Goal: Information Seeking & Learning: Learn about a topic

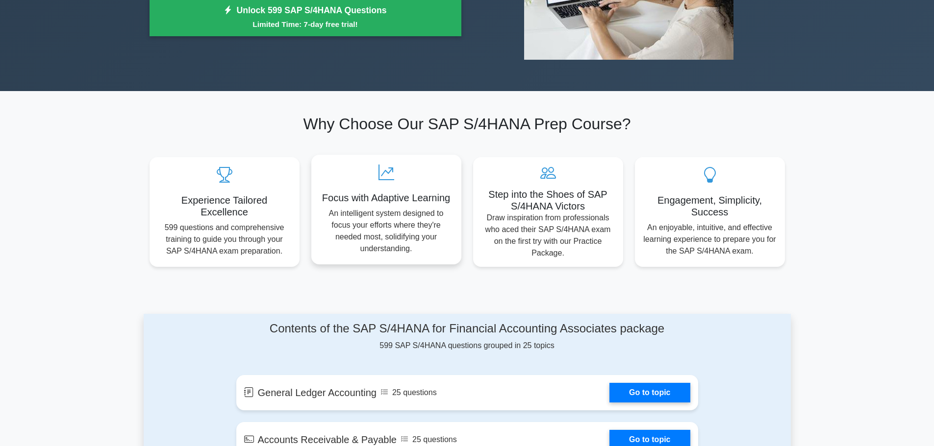
scroll to position [49, 0]
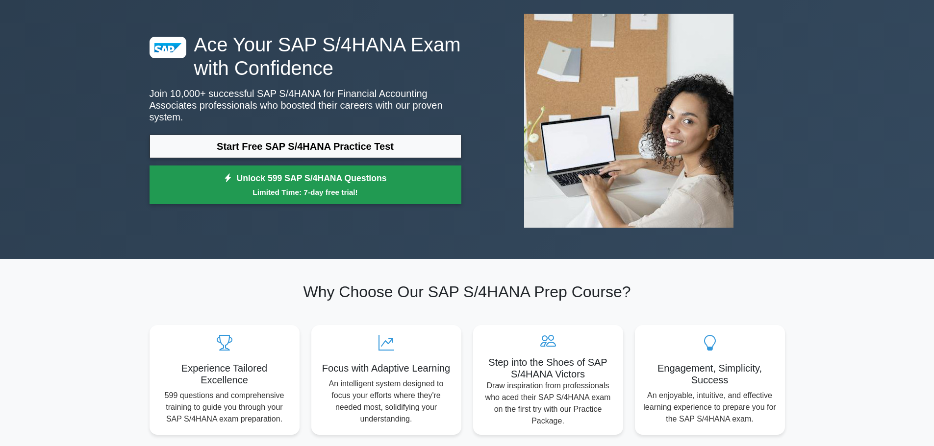
click at [313, 180] on link "Unlock 599 SAP S/4HANA Questions Limited Time: 7-day free trial!" at bounding box center [305, 185] width 312 height 39
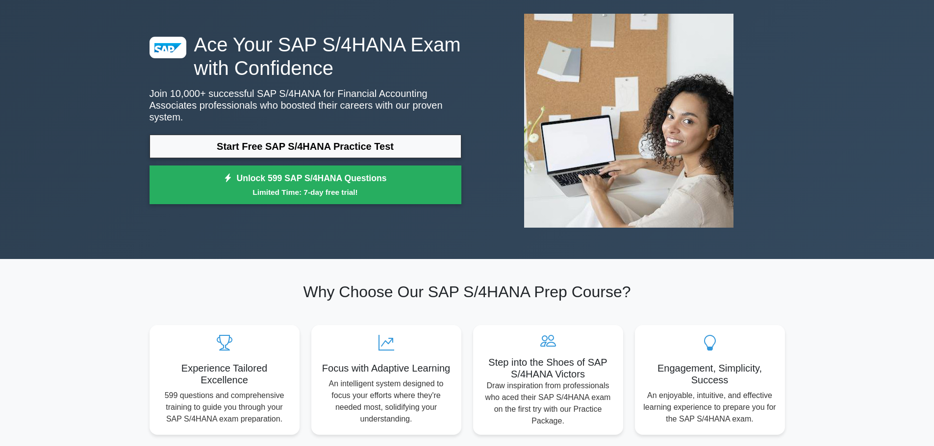
click at [167, 55] on icon at bounding box center [167, 49] width 27 height 13
click at [276, 141] on link "Start Free SAP S/4HANA Practice Test" at bounding box center [305, 147] width 312 height 24
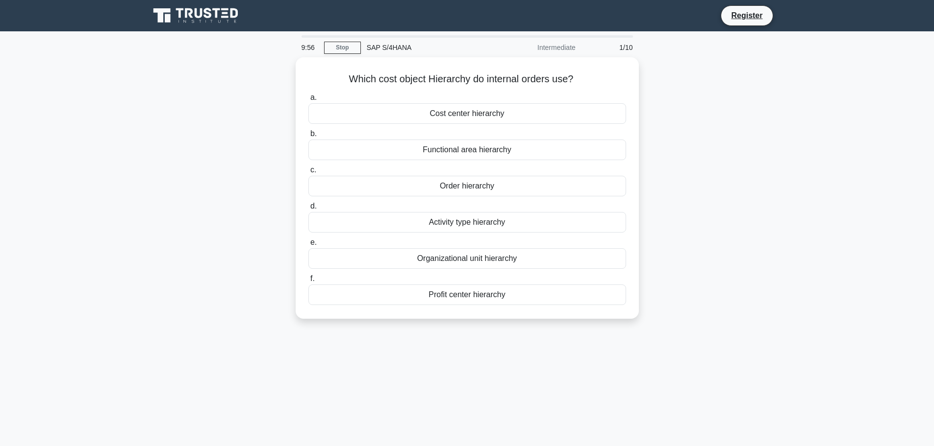
click at [391, 44] on div "SAP S/4HANA" at bounding box center [428, 48] width 135 height 20
click at [220, 11] on icon at bounding box center [196, 15] width 94 height 19
